Goal: Information Seeking & Learning: Find specific fact

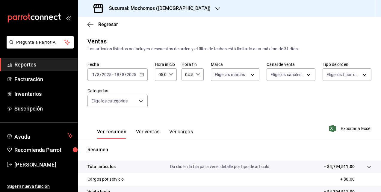
scroll to position [95, 0]
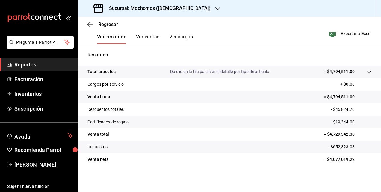
click at [122, 4] on div "Sucursal: Mochomos (Mitikah)" at bounding box center [153, 8] width 140 height 17
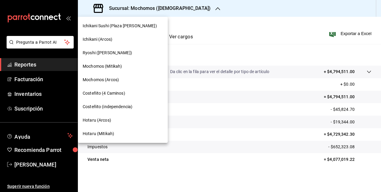
click at [99, 50] on span "Ryoshi (Polanco)" at bounding box center [107, 53] width 49 height 6
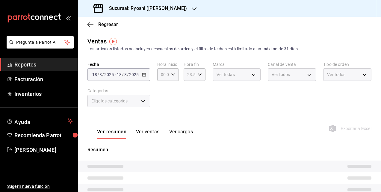
type input "05:00"
type input "04:59"
click at [139, 78] on div "2025-08-01 1 / 8 / 2025 - 2025-08-18 18 / 8 / 2025" at bounding box center [117, 74] width 60 height 13
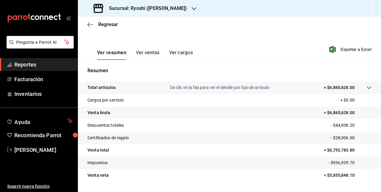
scroll to position [95, 0]
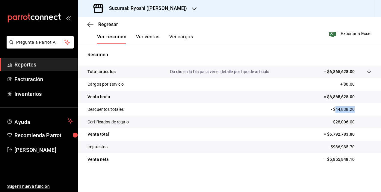
drag, startPoint x: 331, startPoint y: 110, endPoint x: 351, endPoint y: 110, distance: 19.2
click at [351, 110] on p "- $44,838.20" at bounding box center [351, 109] width 41 height 6
copy p "44,838.20"
drag, startPoint x: 331, startPoint y: 122, endPoint x: 355, endPoint y: 119, distance: 23.9
click at [355, 119] on p "- $28,006.00" at bounding box center [351, 122] width 41 height 6
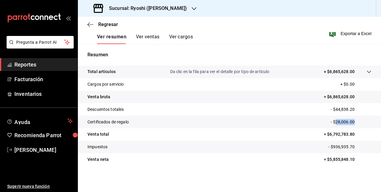
copy p "28,006.00"
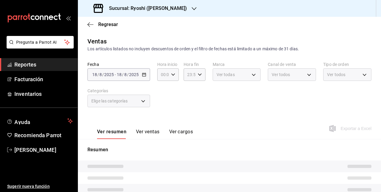
type input "05:00"
type input "04:59"
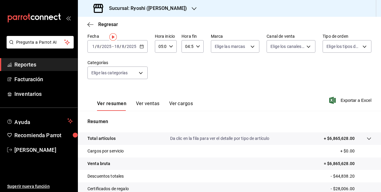
scroll to position [90, 0]
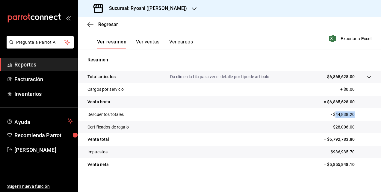
drag, startPoint x: 332, startPoint y: 113, endPoint x: 356, endPoint y: 116, distance: 23.9
click at [356, 116] on p "- $44,838.20" at bounding box center [351, 114] width 41 height 6
copy p "44,838.20"
drag, startPoint x: 325, startPoint y: 140, endPoint x: 353, endPoint y: 141, distance: 27.6
click at [353, 141] on p "= $6,792,783.80" at bounding box center [348, 139] width 48 height 6
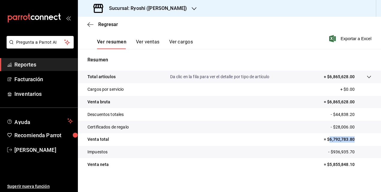
copy p "6,792,783.80"
drag, startPoint x: 325, startPoint y: 165, endPoint x: 358, endPoint y: 165, distance: 32.7
click at [358, 165] on p "= $5,855,848.10" at bounding box center [348, 165] width 48 height 6
copy p "5,855,848.10"
drag, startPoint x: 329, startPoint y: 152, endPoint x: 352, endPoint y: 153, distance: 22.8
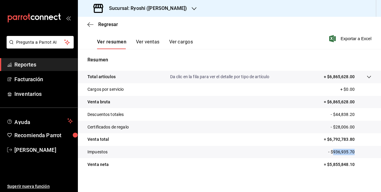
click at [352, 153] on p "- $936,935.70" at bounding box center [349, 152] width 43 height 6
copy p "936,935.70"
